Goal: Task Accomplishment & Management: Manage account settings

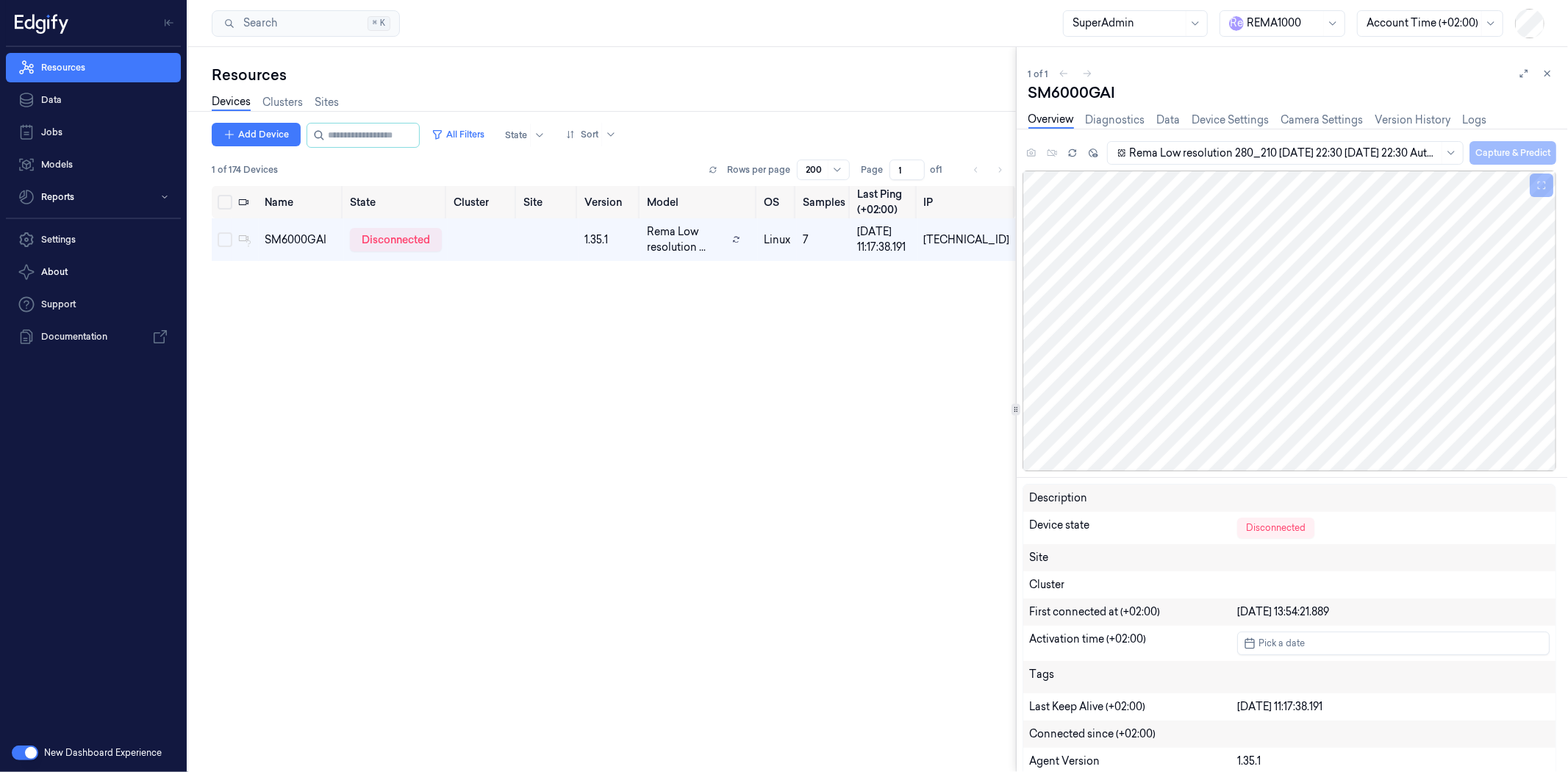
click at [1285, 28] on div at bounding box center [1283, 24] width 73 height 16
click at [1280, 93] on div "Heimkaup" at bounding box center [1265, 101] width 71 height 16
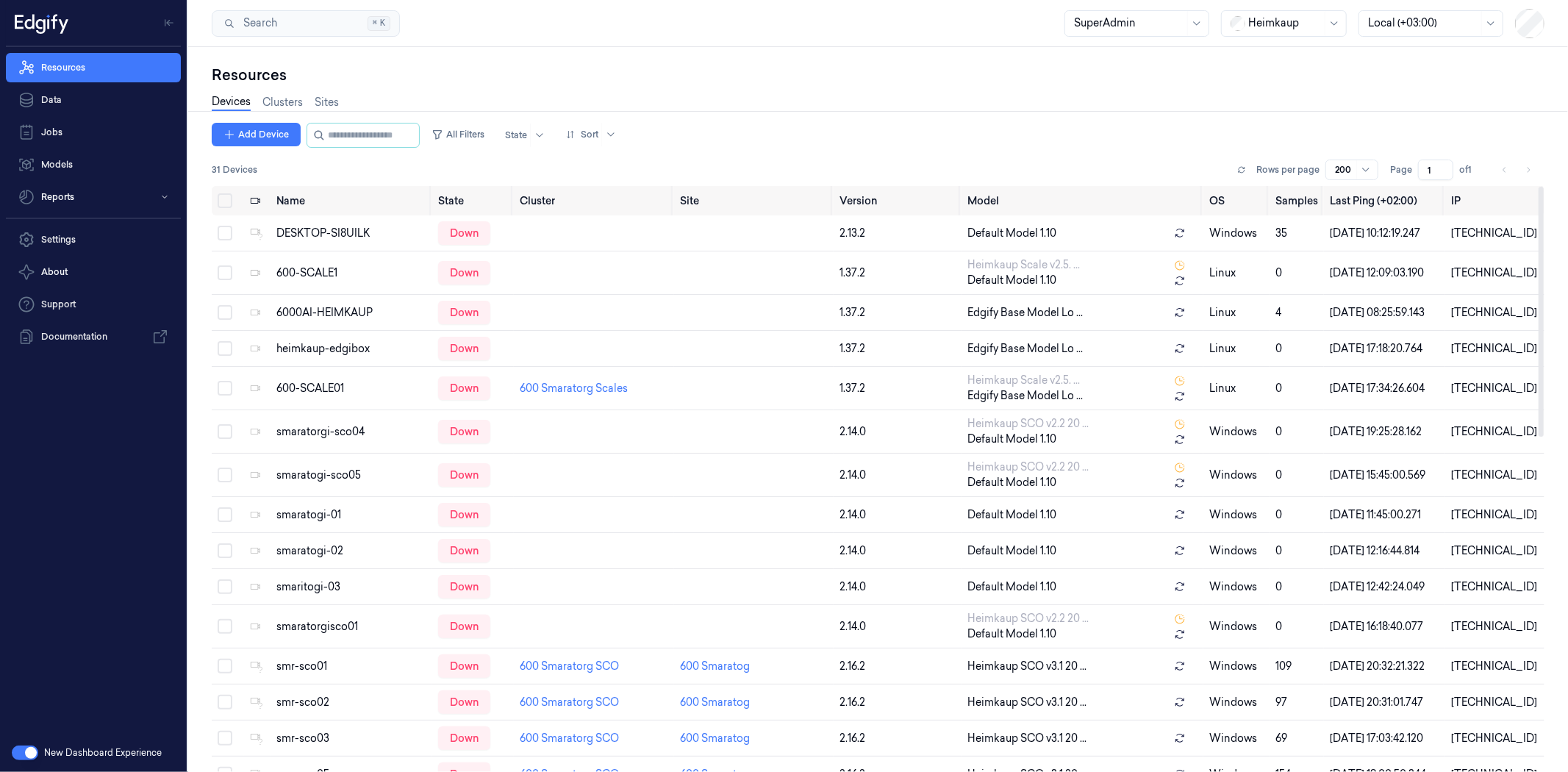
click at [1281, 32] on div "Heimkaup" at bounding box center [1285, 24] width 73 height 25
click at [1282, 109] on div "R e REMA1000" at bounding box center [1267, 117] width 75 height 16
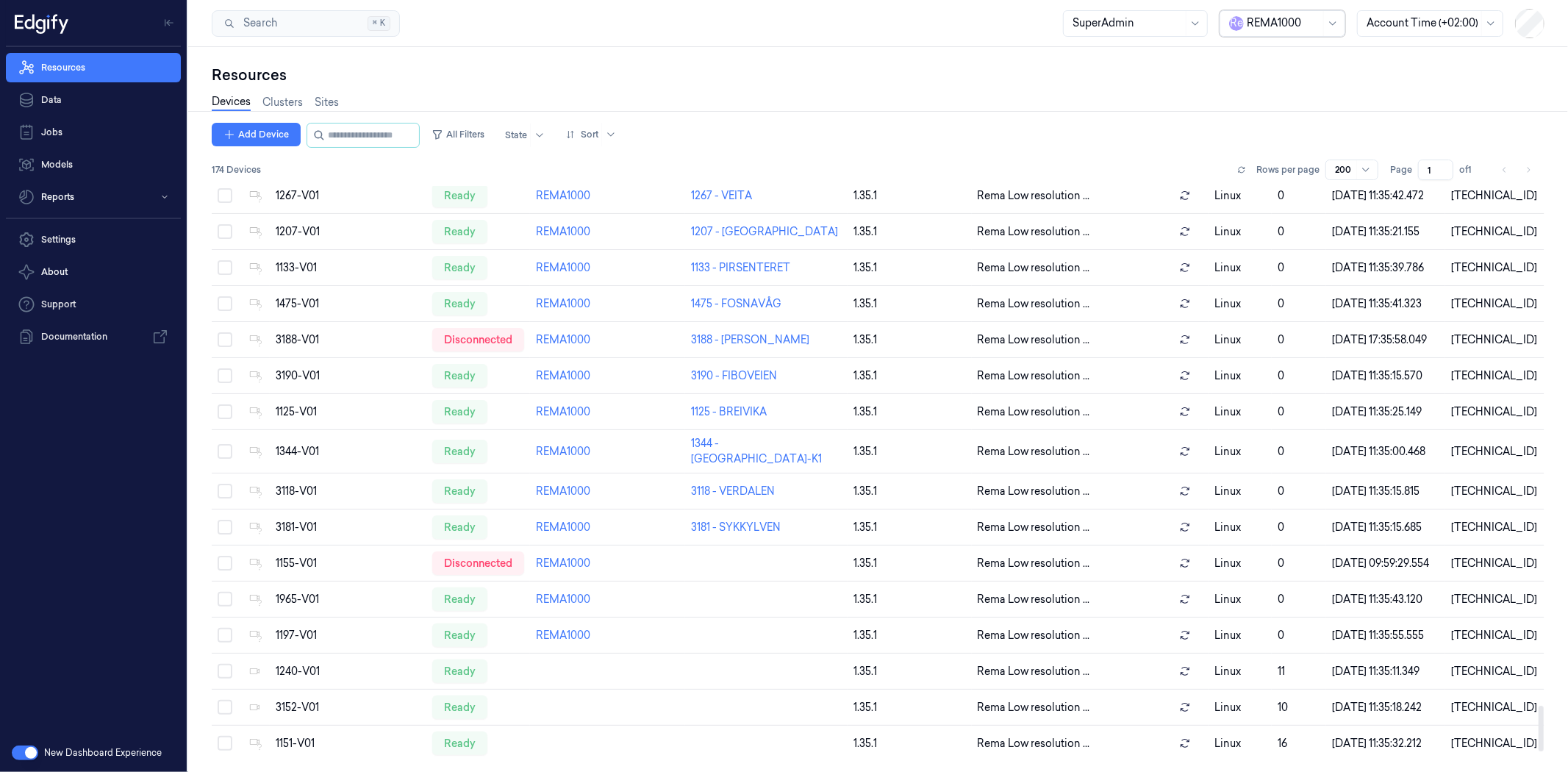
scroll to position [6995, 0]
click at [342, 114] on div "Devices Clusters Sites" at bounding box center [878, 104] width 1333 height 38
click at [273, 98] on link "Clusters" at bounding box center [283, 102] width 40 height 17
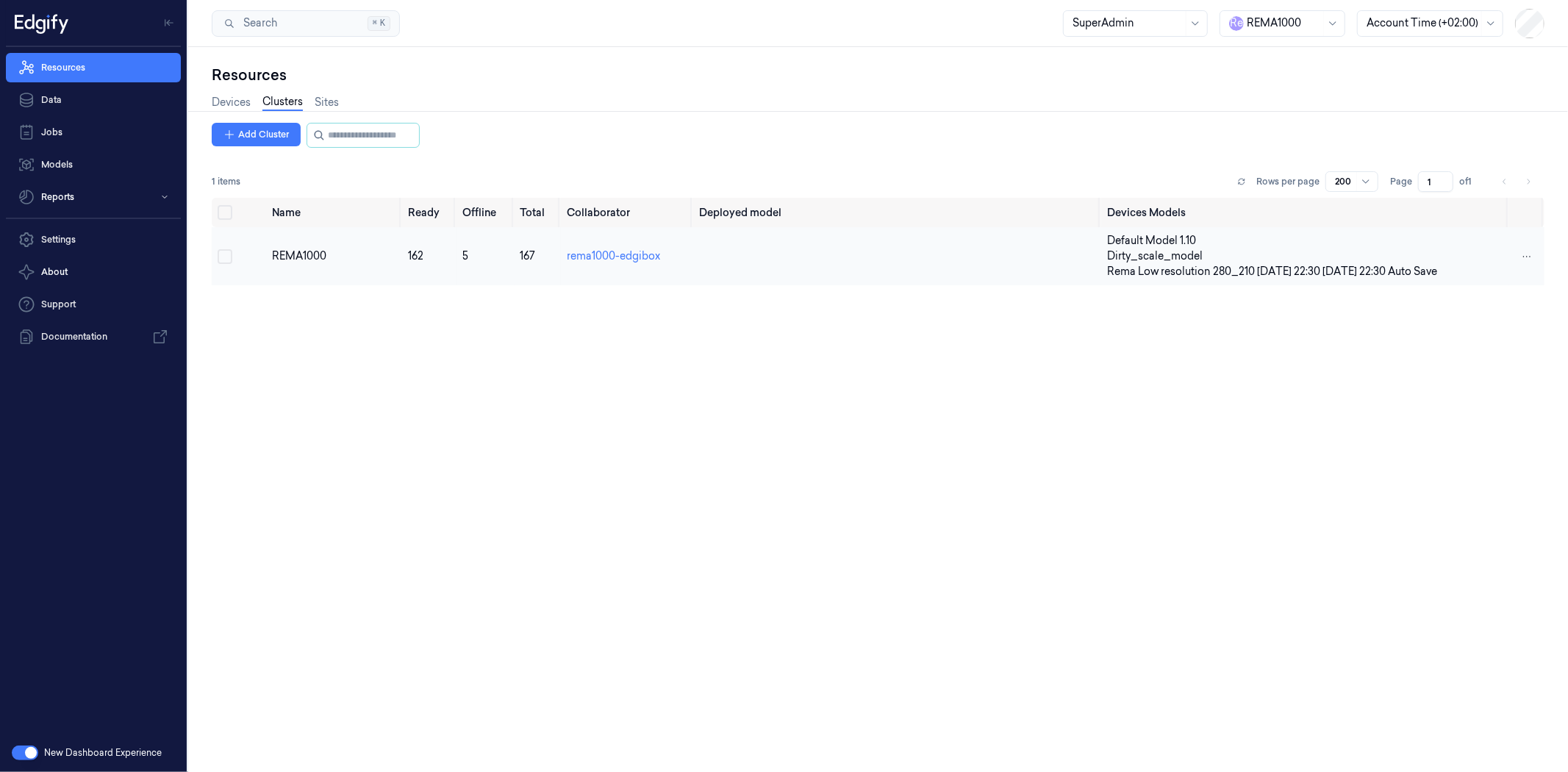
click at [223, 260] on button "Select row" at bounding box center [225, 257] width 15 height 15
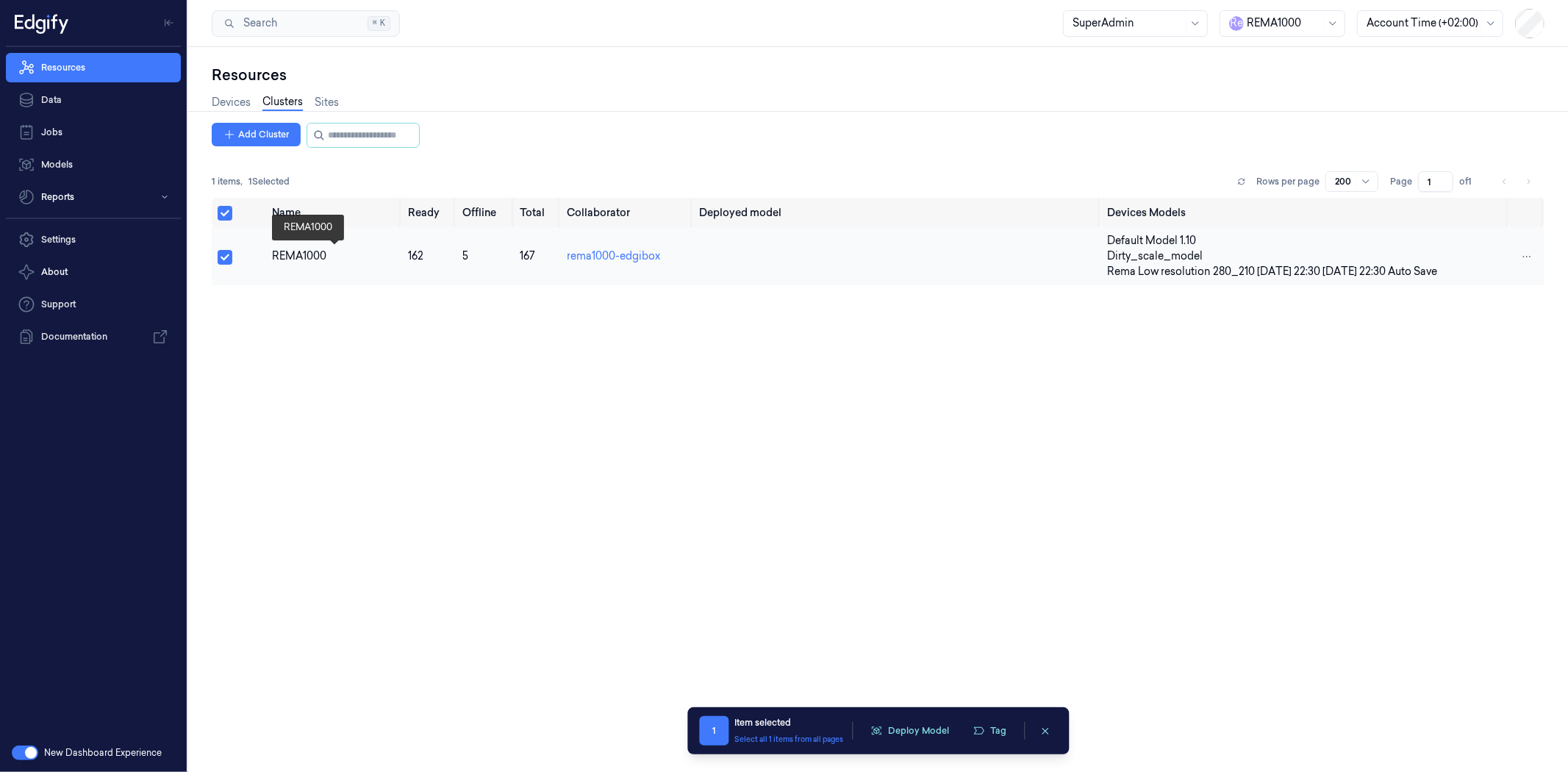
click at [309, 253] on div "REMA1000" at bounding box center [334, 257] width 124 height 16
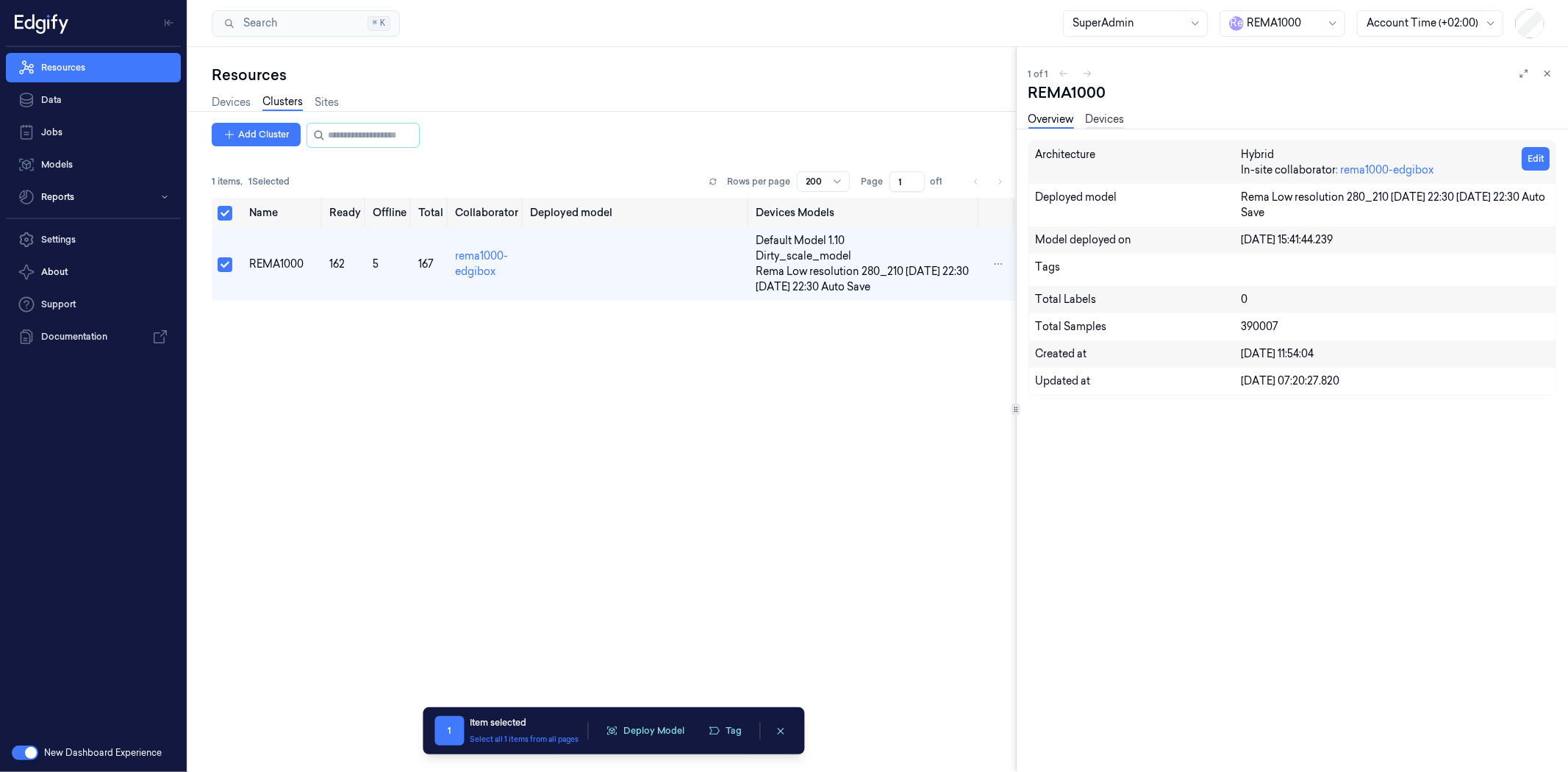
click at [1105, 118] on link "Devices" at bounding box center [1105, 120] width 39 height 17
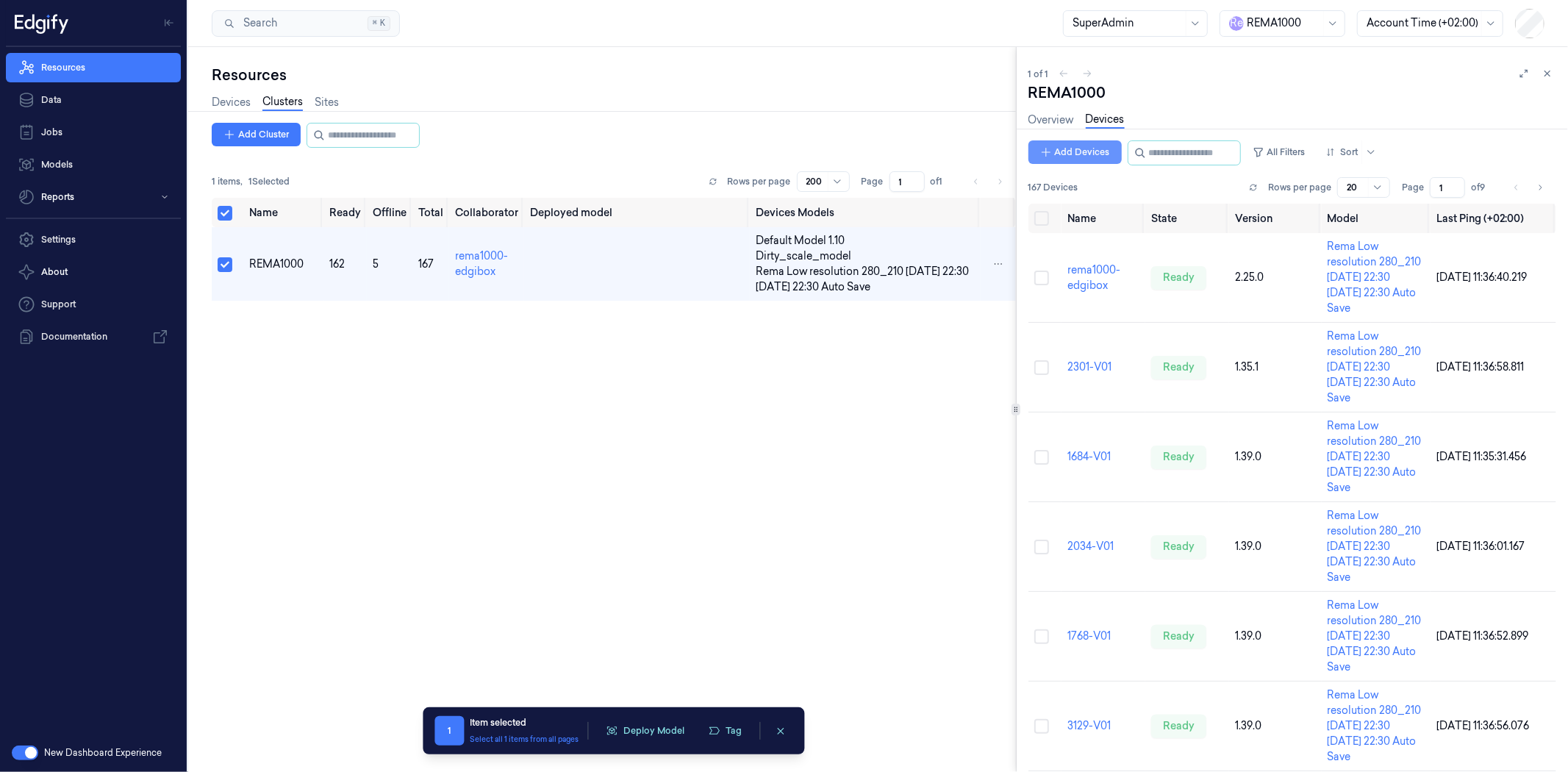
click at [1083, 156] on button "Add Devices" at bounding box center [1075, 152] width 93 height 24
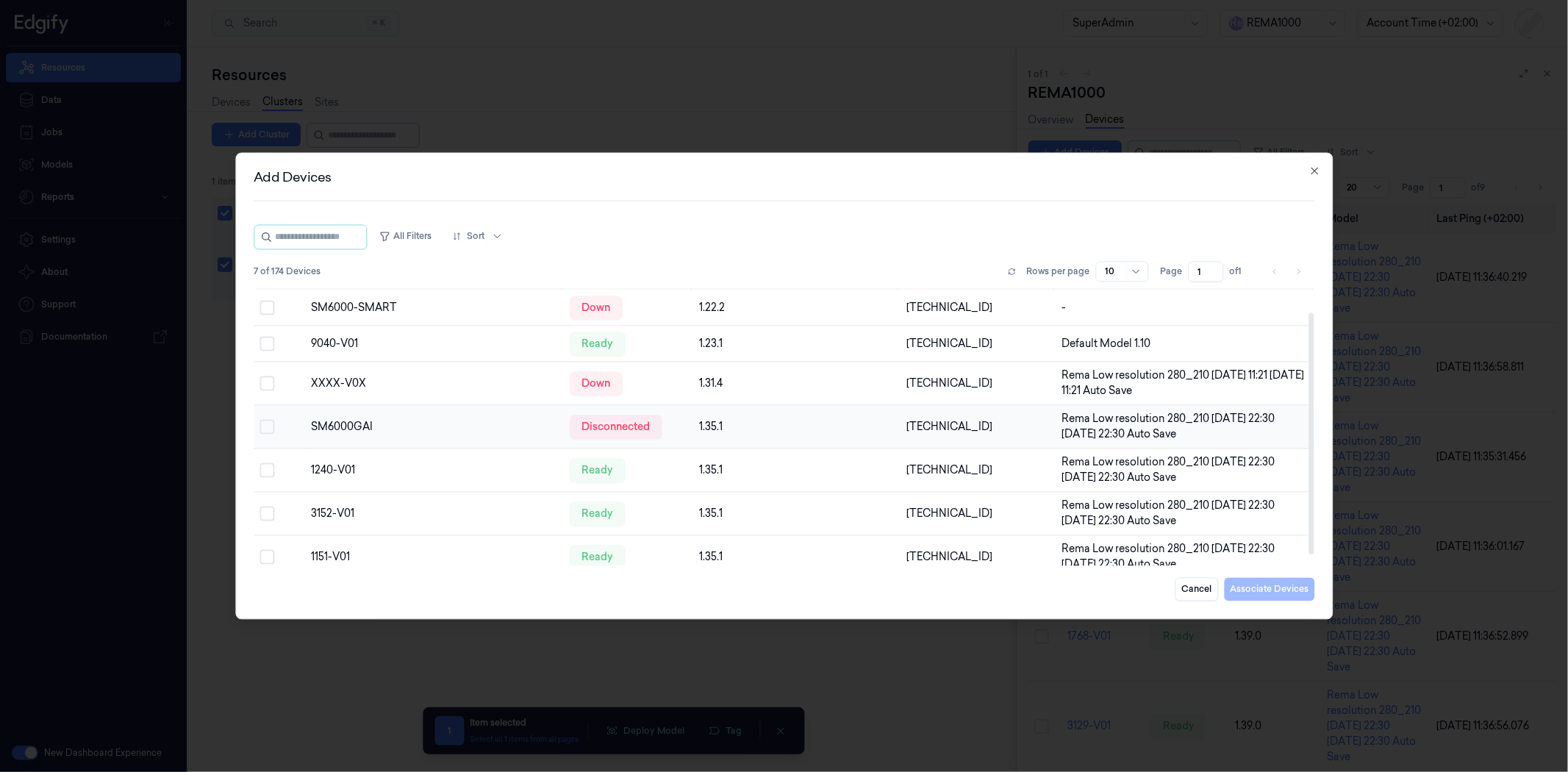
scroll to position [39, 0]
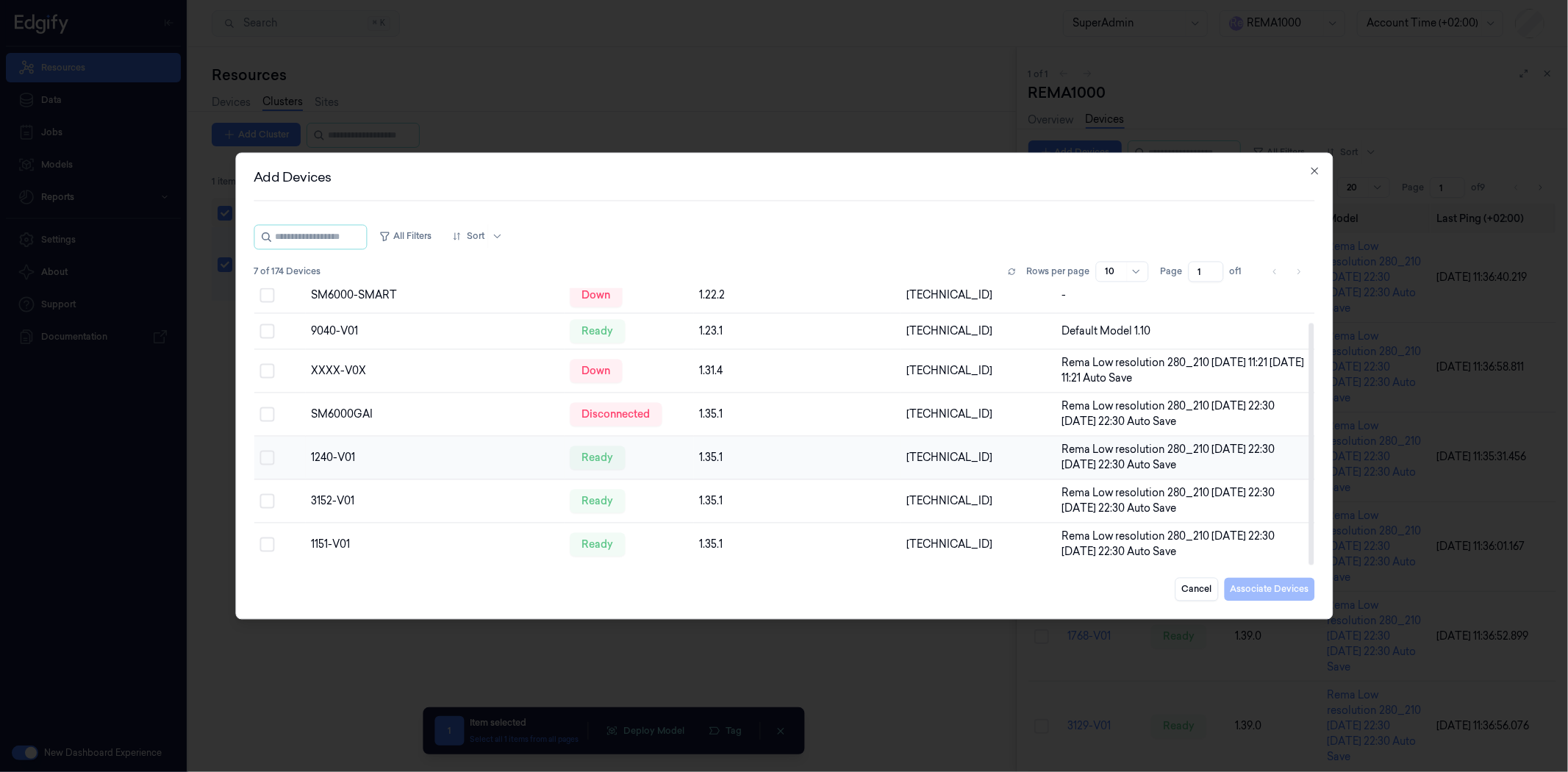
click at [273, 455] on button "Select row" at bounding box center [267, 458] width 15 height 15
click at [262, 499] on button "Select row" at bounding box center [267, 501] width 15 height 15
click at [267, 545] on button "Select row" at bounding box center [267, 545] width 15 height 15
click at [1278, 586] on button "Associate Devices" at bounding box center [1269, 590] width 91 height 24
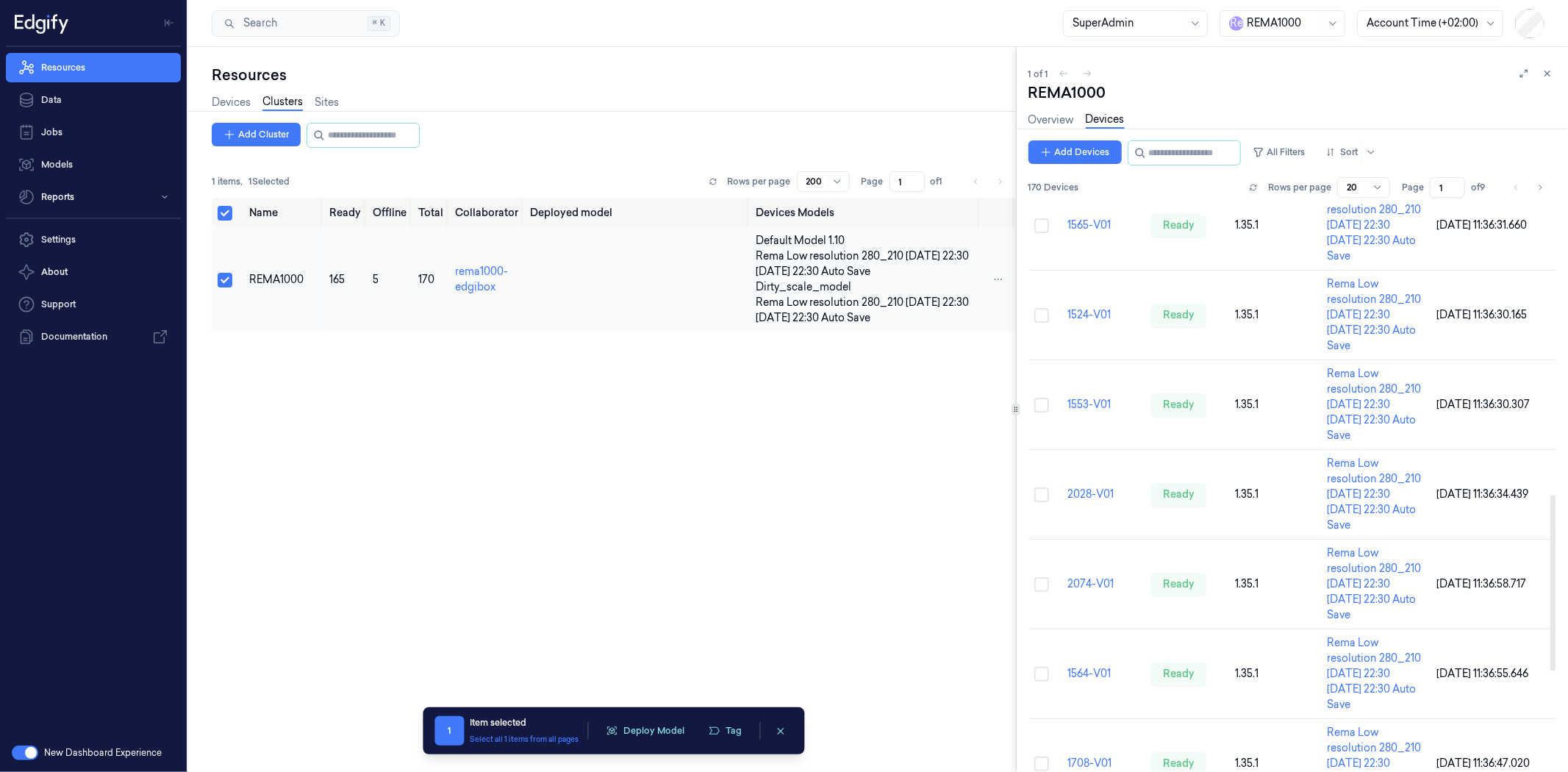
scroll to position [939, 0]
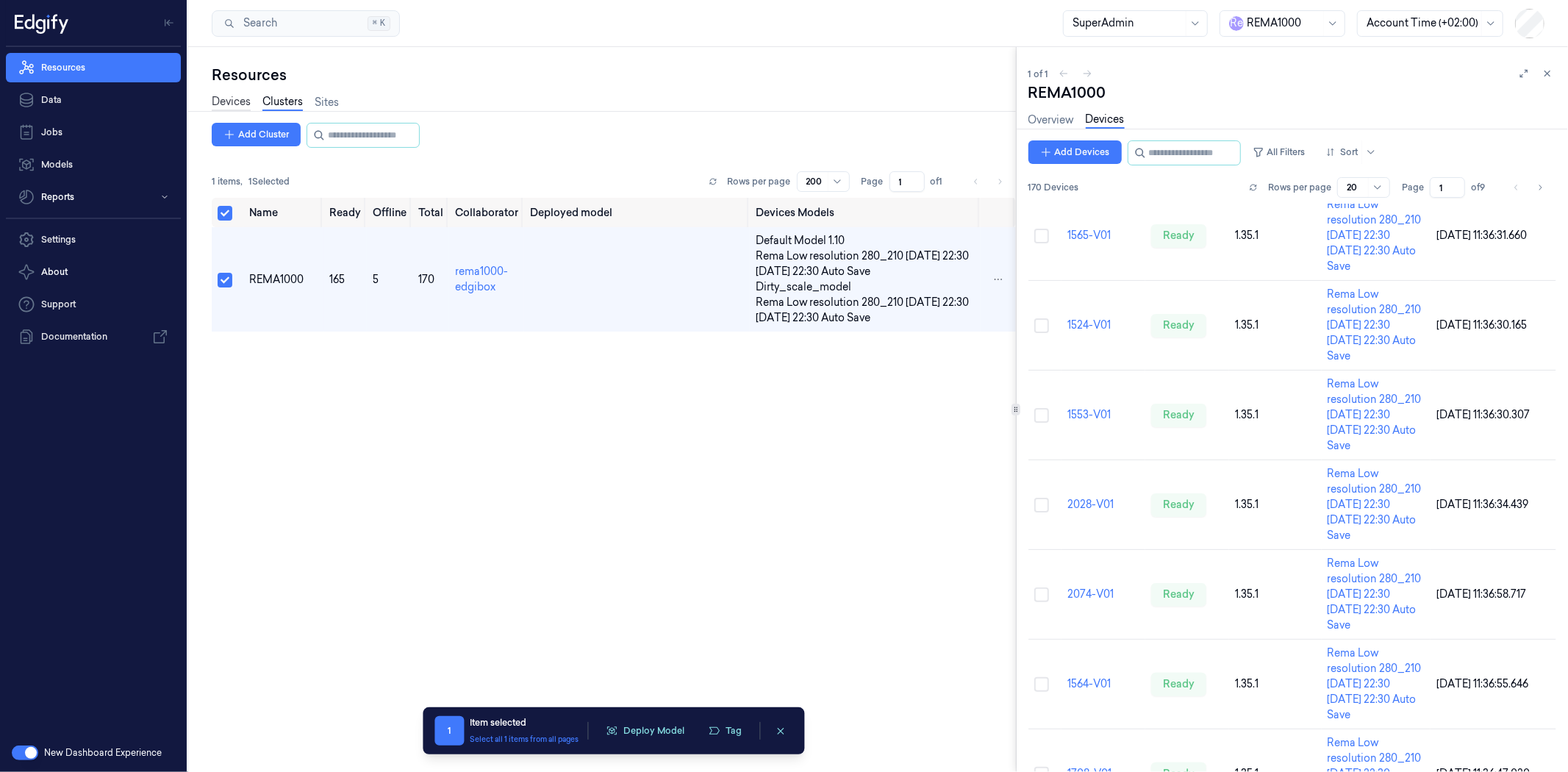
click at [231, 96] on link "Devices" at bounding box center [230, 102] width 39 height 17
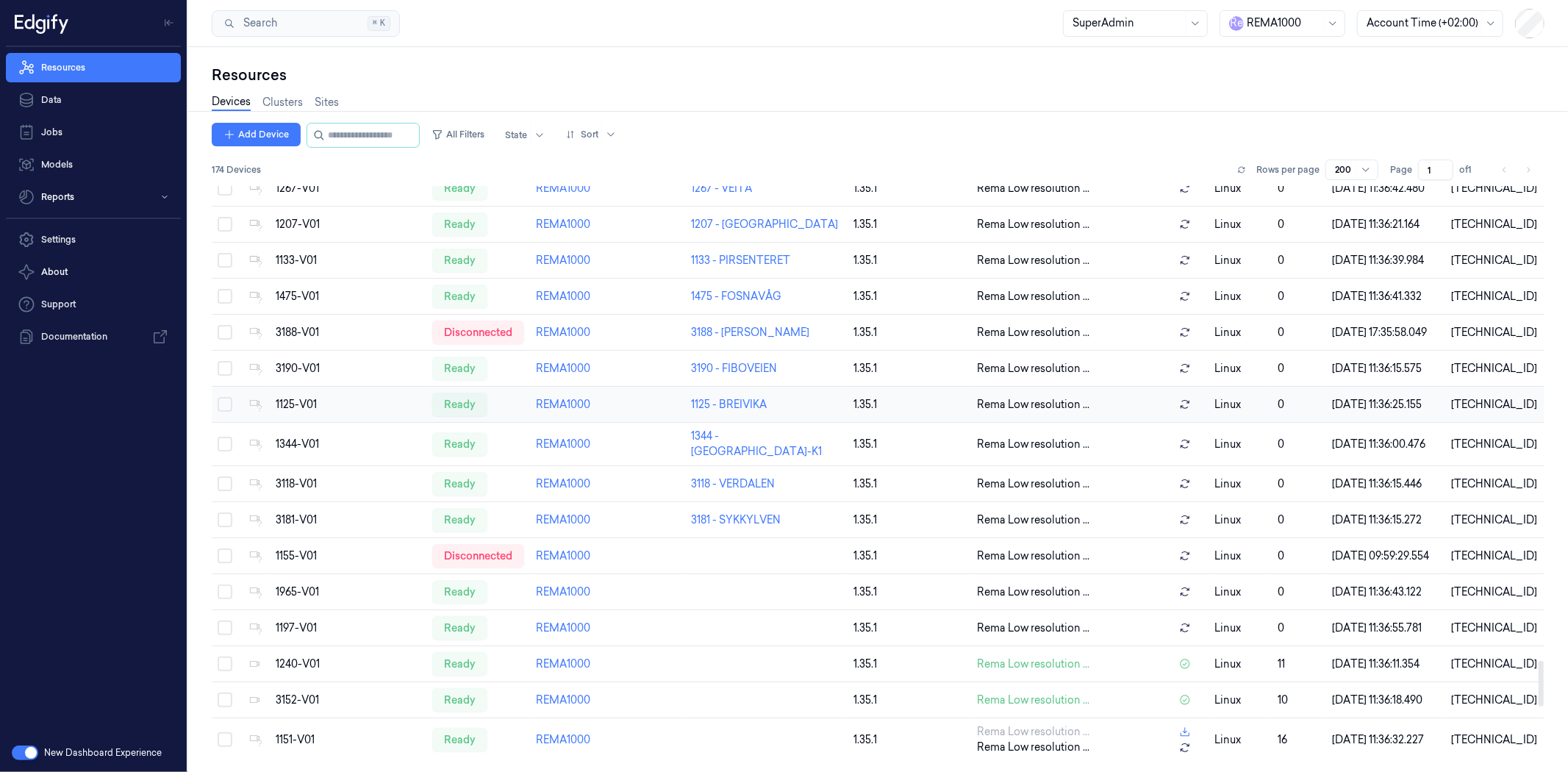
scroll to position [6995, 0]
click at [102, 101] on link "Data" at bounding box center [93, 99] width 175 height 29
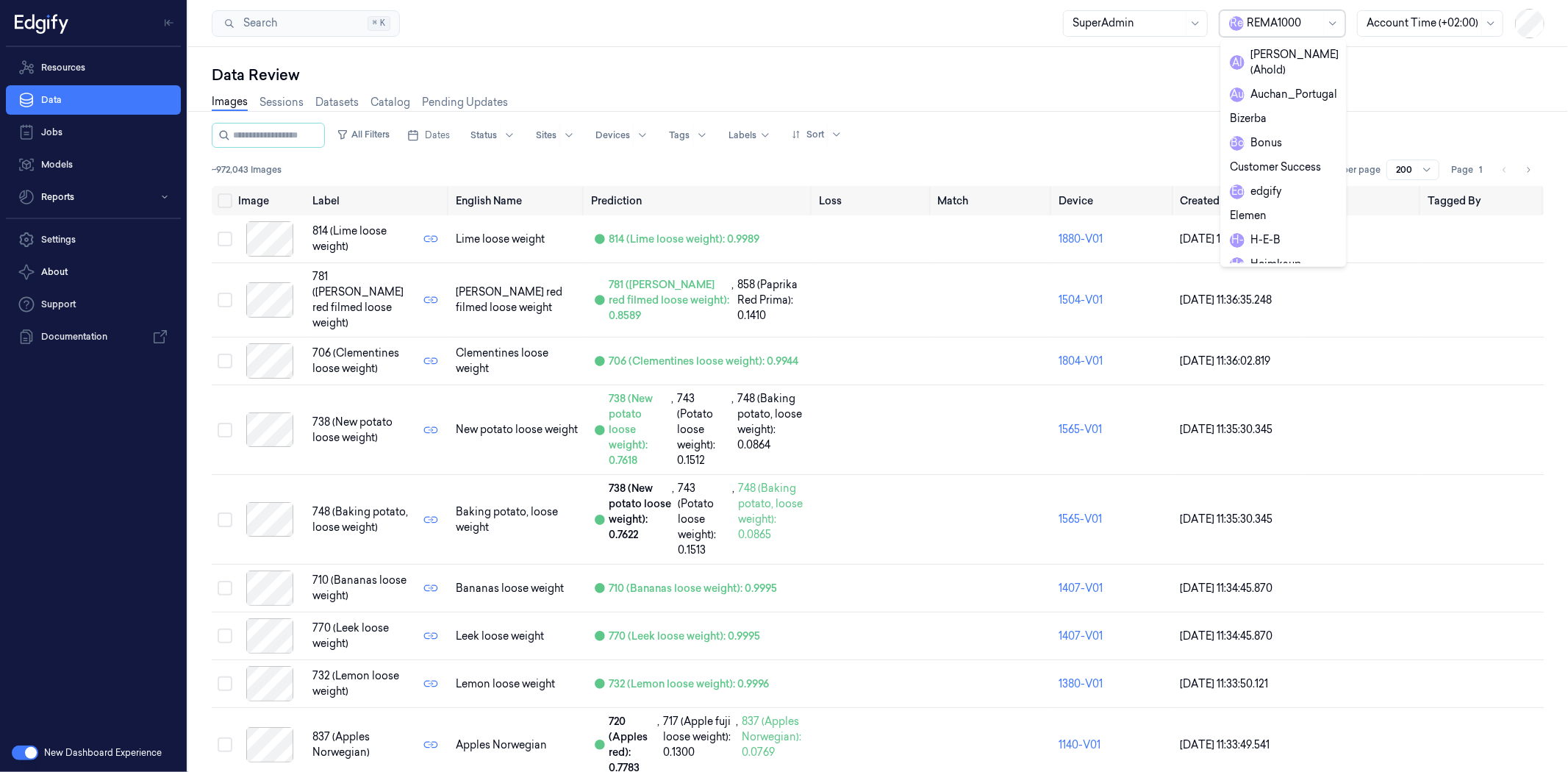
click at [1296, 19] on div at bounding box center [1283, 24] width 73 height 16
click at [1281, 58] on div "[PERSON_NAME] (Ahold)" at bounding box center [1284, 62] width 109 height 31
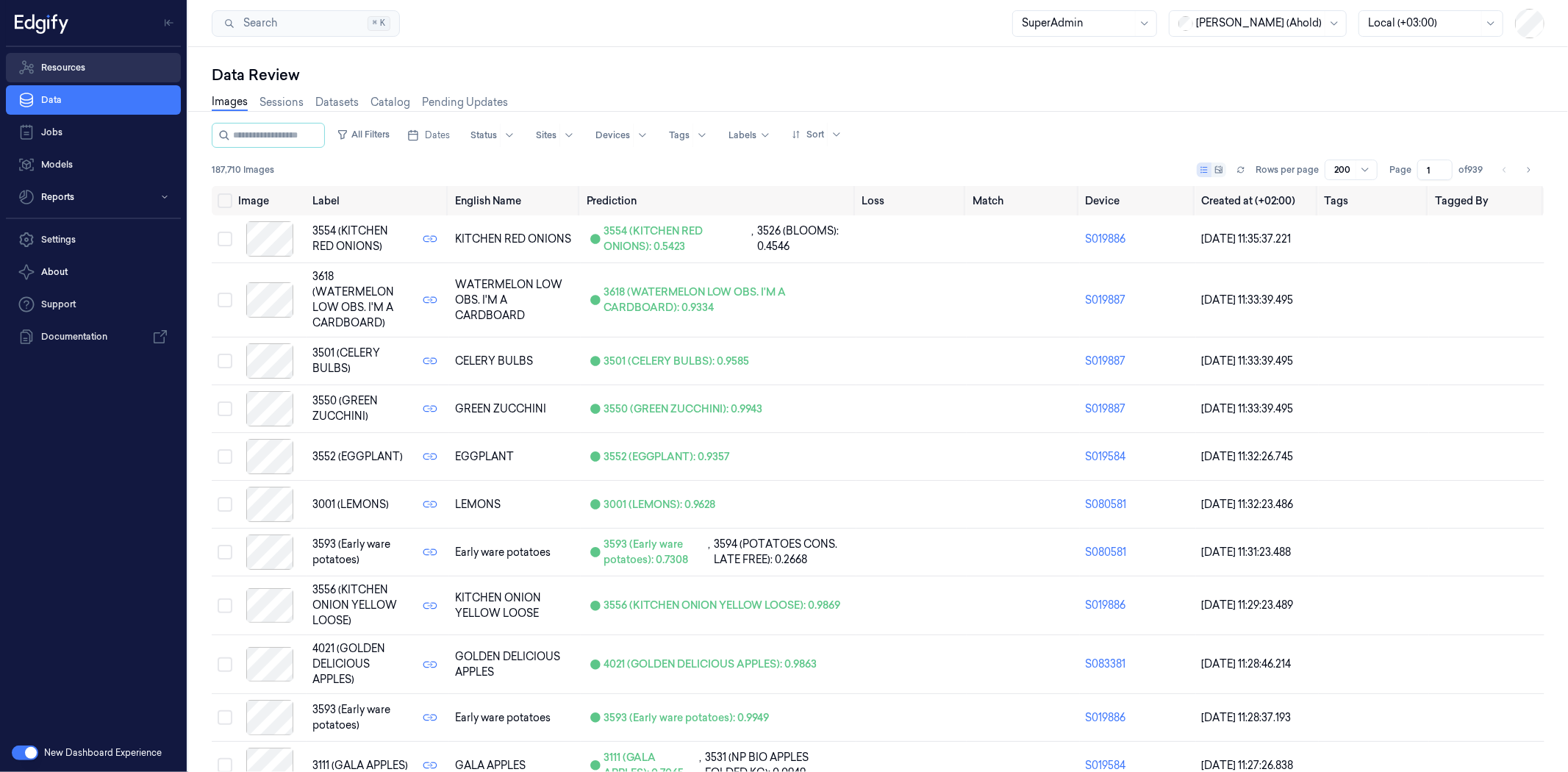
click at [103, 56] on link "Resources" at bounding box center [93, 67] width 175 height 29
